Goal: Transaction & Acquisition: Purchase product/service

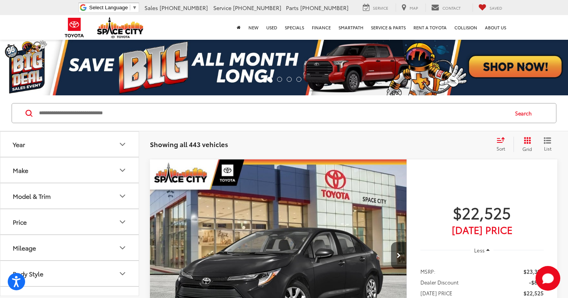
drag, startPoint x: 235, startPoint y: 109, endPoint x: 233, endPoint y: 115, distance: 6.0
click at [235, 109] on input "Search by Make, Model, or Keyword" at bounding box center [272, 113] width 469 height 19
click at [233, 115] on input "*" at bounding box center [272, 113] width 469 height 19
type input "*****"
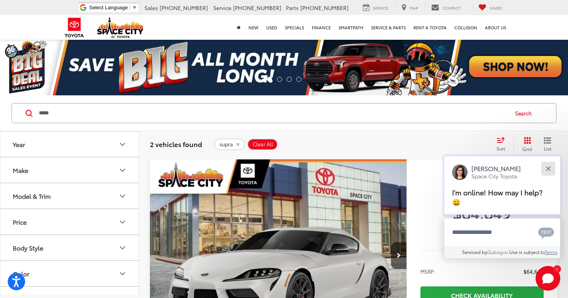
click at [553, 168] on button "Close" at bounding box center [548, 168] width 17 height 17
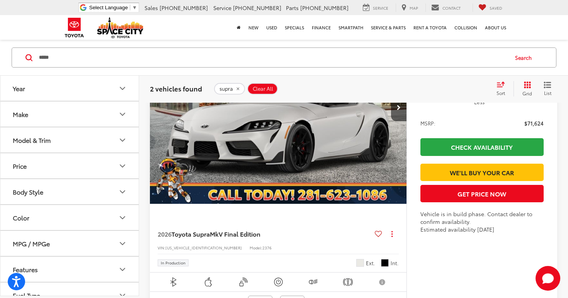
scroll to position [382, 0]
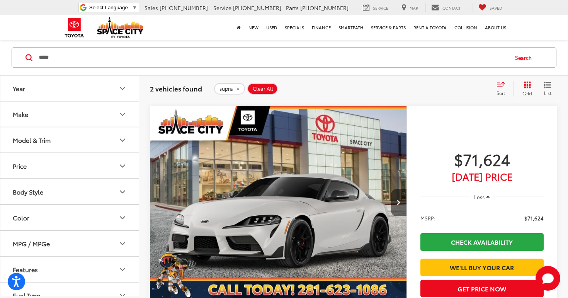
click at [396, 203] on button "Next image" at bounding box center [398, 202] width 15 height 27
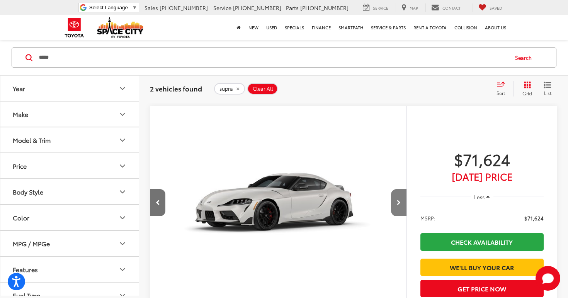
click at [396, 203] on button "Next image" at bounding box center [398, 202] width 15 height 27
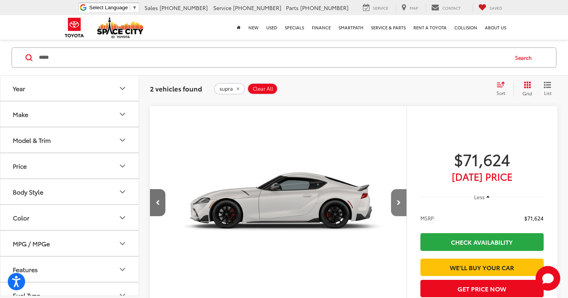
scroll to position [0, 515]
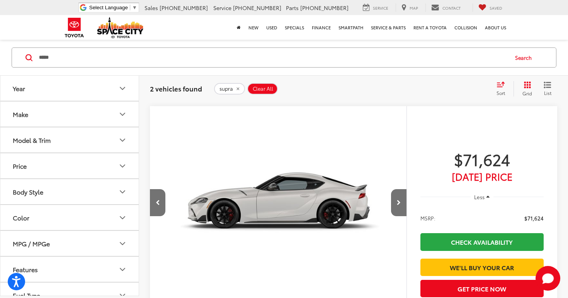
click at [350, 197] on img "2026 Toyota Supra MkV Final Edition 2" at bounding box center [278, 202] width 258 height 193
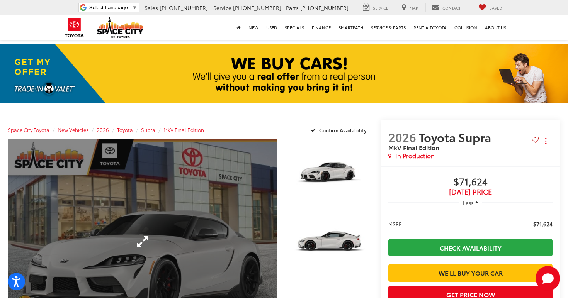
click at [217, 180] on link "Expand Photo 0" at bounding box center [142, 241] width 269 height 205
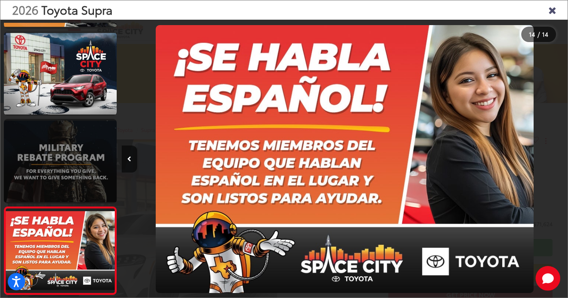
scroll to position [954, 0]
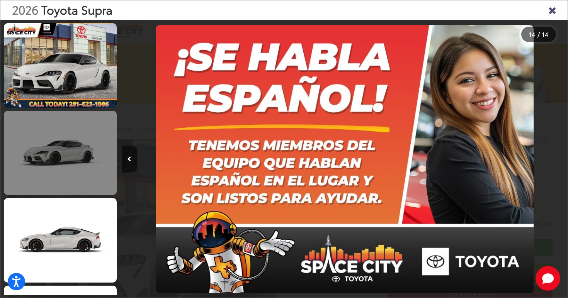
click at [68, 176] on link at bounding box center [60, 153] width 113 height 85
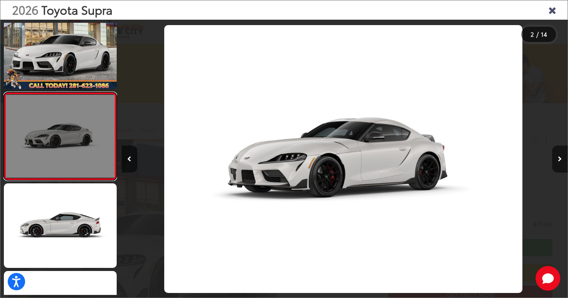
scroll to position [18, 0]
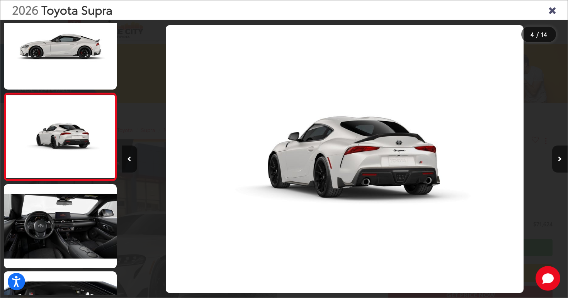
click at [535, 75] on div at bounding box center [512, 159] width 112 height 279
click at [550, 7] on icon "Close gallery" at bounding box center [552, 10] width 8 height 10
